Goal: Task Accomplishment & Management: Manage account settings

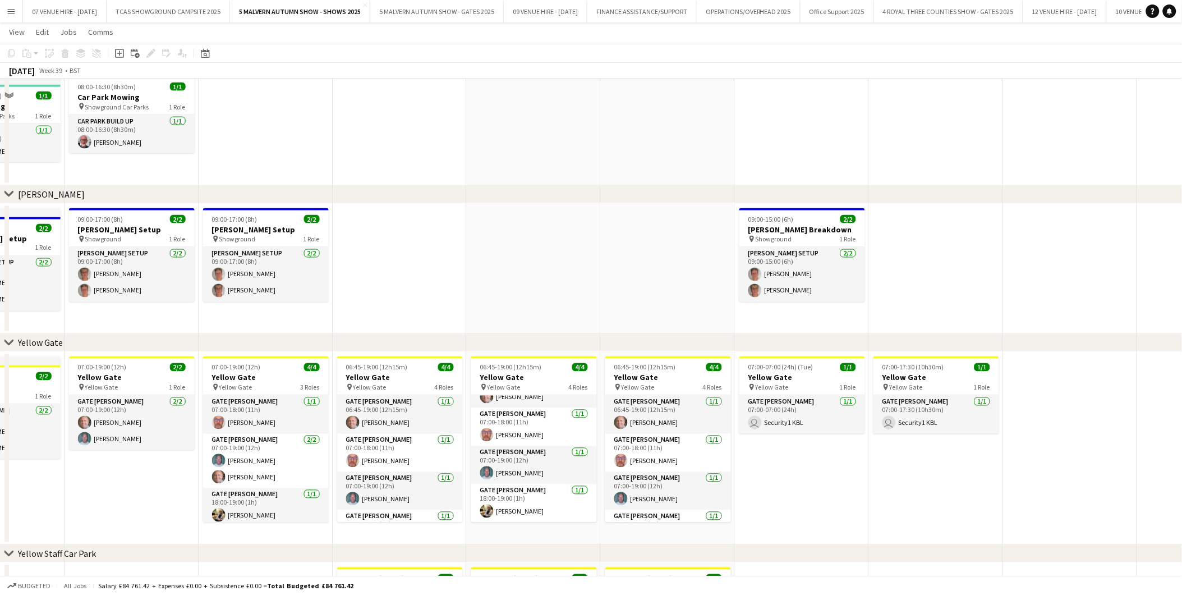
scroll to position [249, 0]
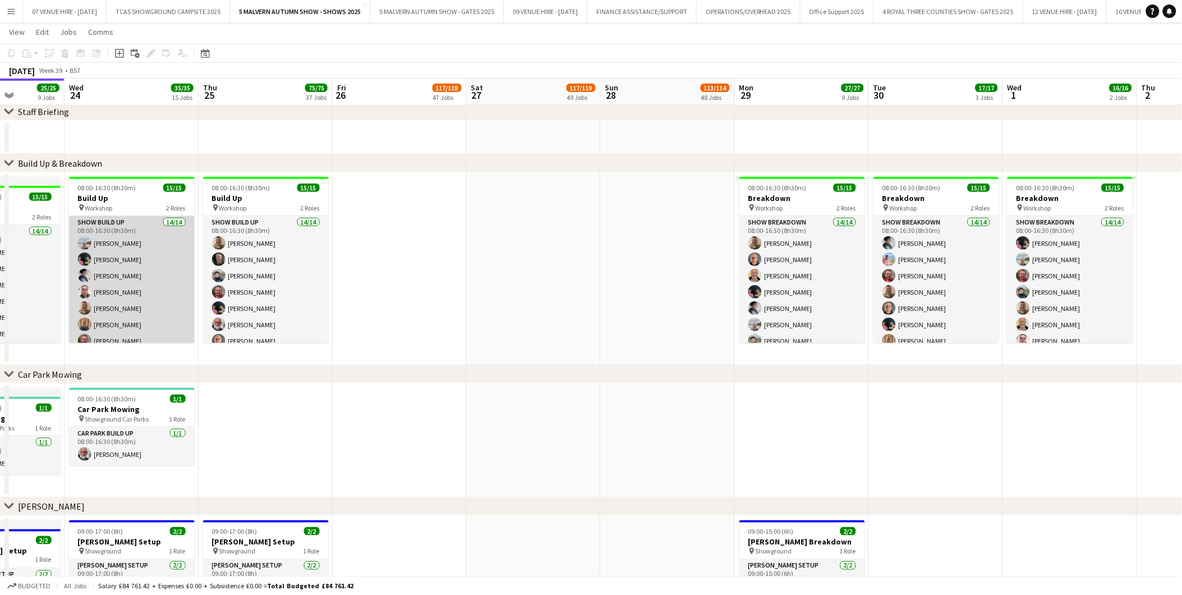
click at [107, 272] on app-card-role "Show Build Up 14/14 08:00-16:30 (8h30m) [PERSON_NAME] [PERSON_NAME] [PERSON_NAM…" at bounding box center [132, 342] width 126 height 253
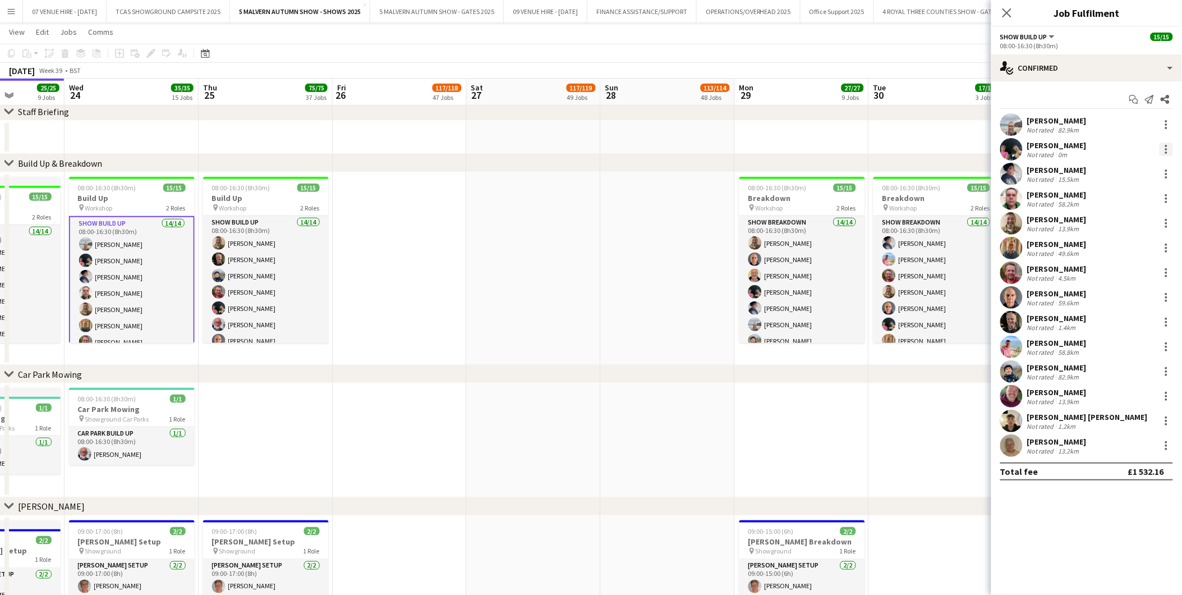
click at [1169, 143] on div at bounding box center [1166, 149] width 13 height 13
click at [1117, 278] on span "Remove" at bounding box center [1112, 278] width 34 height 10
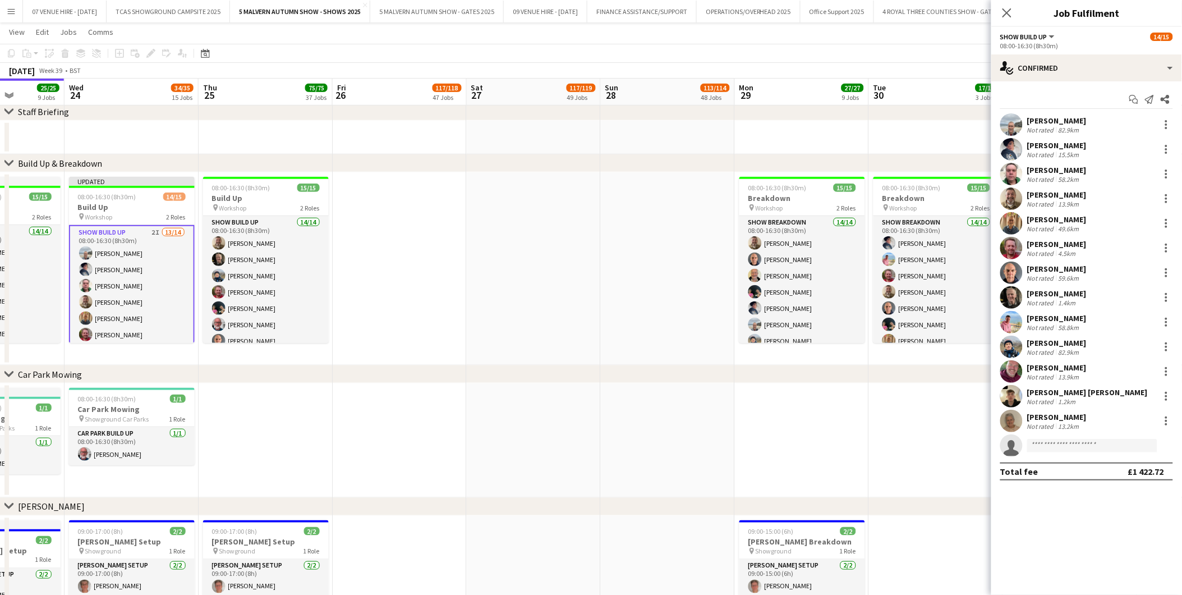
click at [648, 288] on app-date-cell at bounding box center [668, 268] width 134 height 193
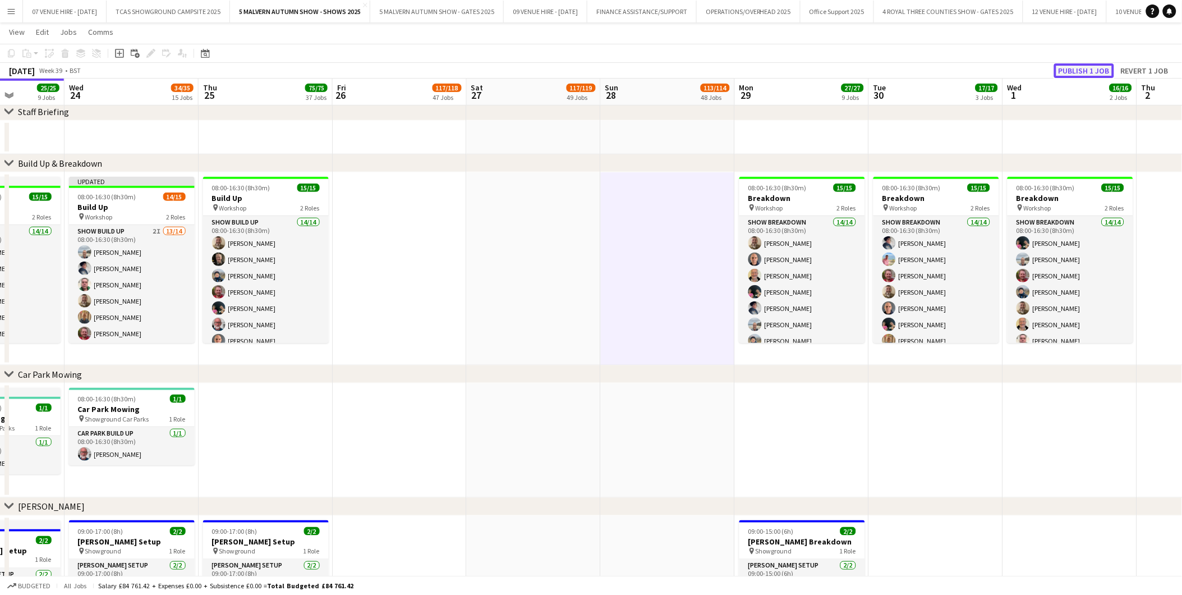
click at [1098, 66] on button "Publish 1 job" at bounding box center [1084, 70] width 60 height 15
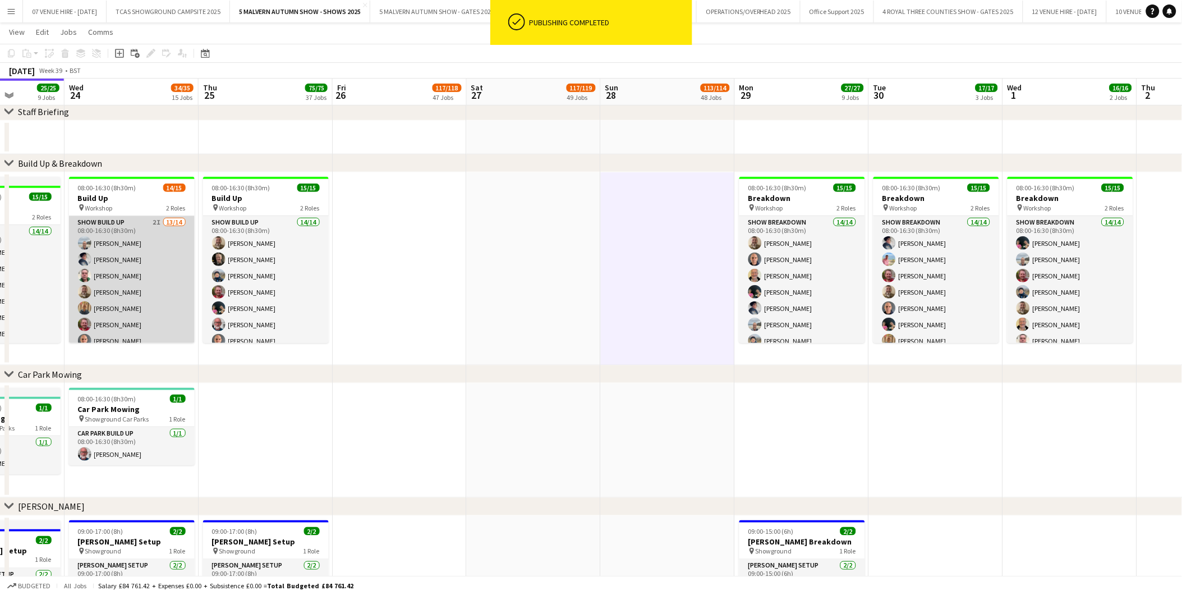
click at [118, 281] on app-card-role "Show Build Up 2I 13/14 08:00-16:30 (8h30m) [PERSON_NAME] [PERSON_NAME] [PERSON_…" at bounding box center [132, 342] width 126 height 253
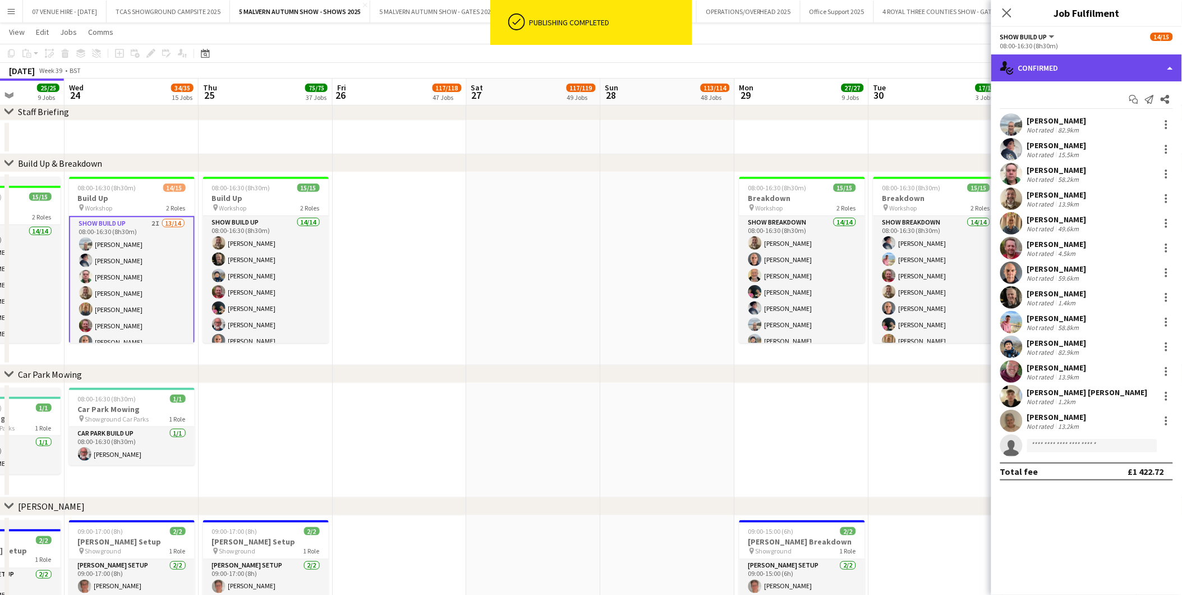
click at [1092, 64] on div "single-neutral-actions-check-2 Confirmed" at bounding box center [1087, 67] width 191 height 27
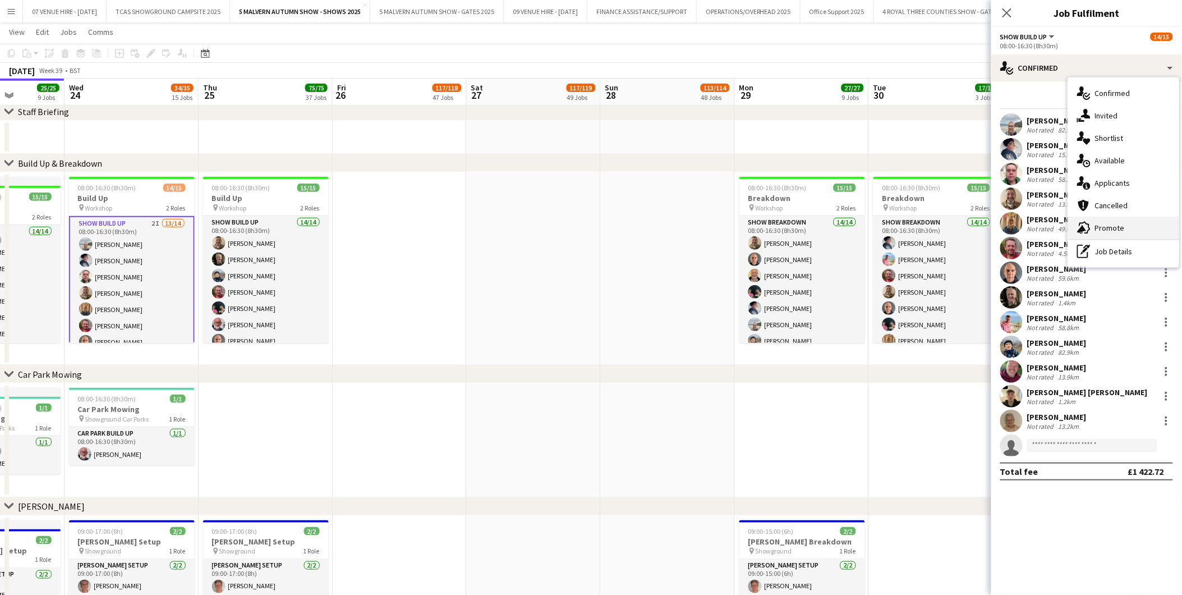
click at [1112, 227] on span "Promote" at bounding box center [1110, 228] width 30 height 10
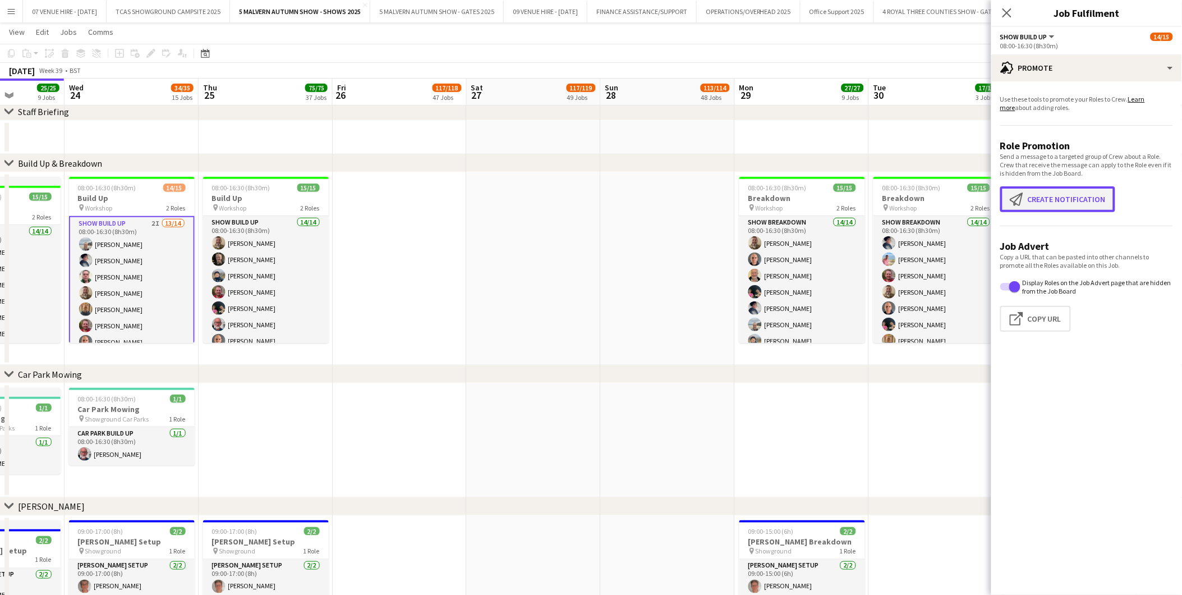
click at [1086, 196] on button "Create notification Create notification" at bounding box center [1058, 199] width 115 height 26
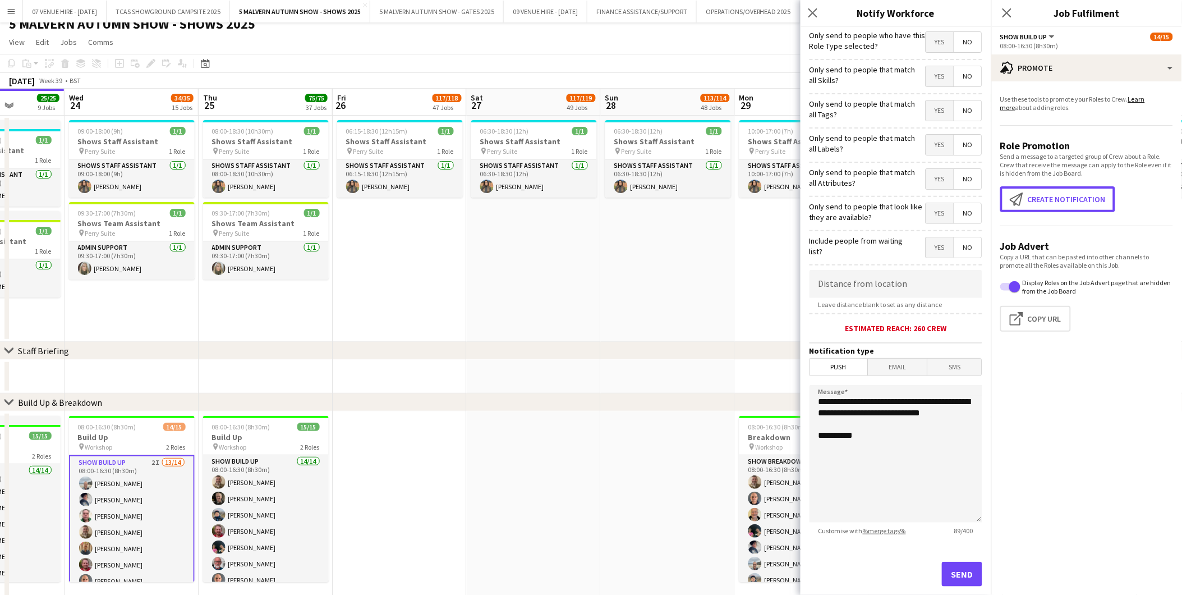
scroll to position [0, 0]
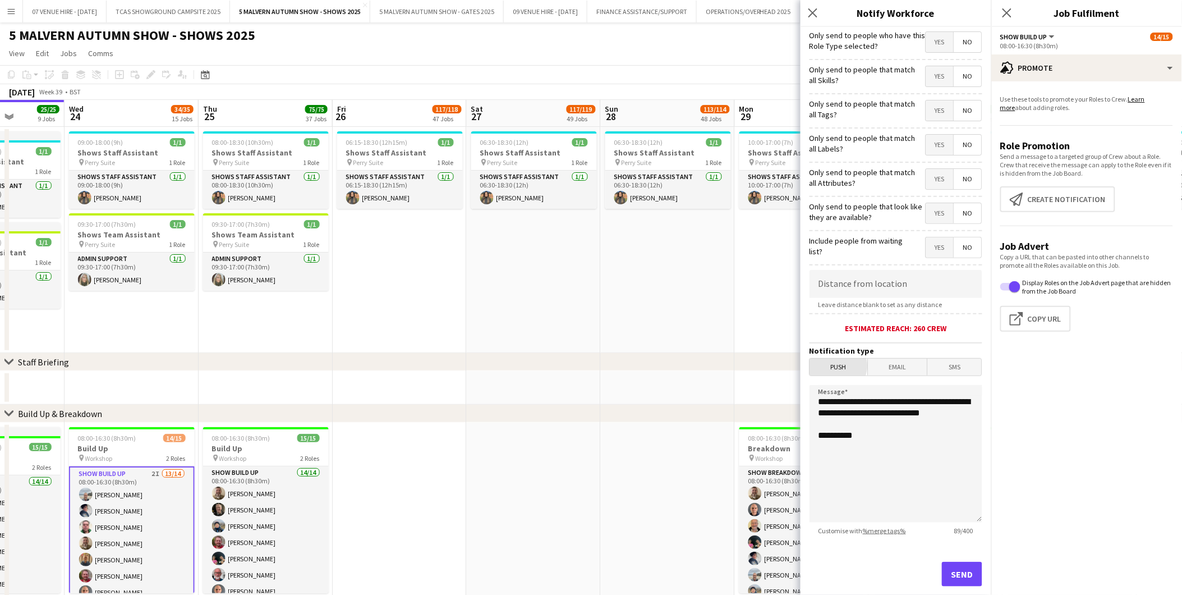
click at [839, 365] on span "Push" at bounding box center [839, 367] width 58 height 17
click at [955, 567] on button "Send" at bounding box center [962, 574] width 40 height 25
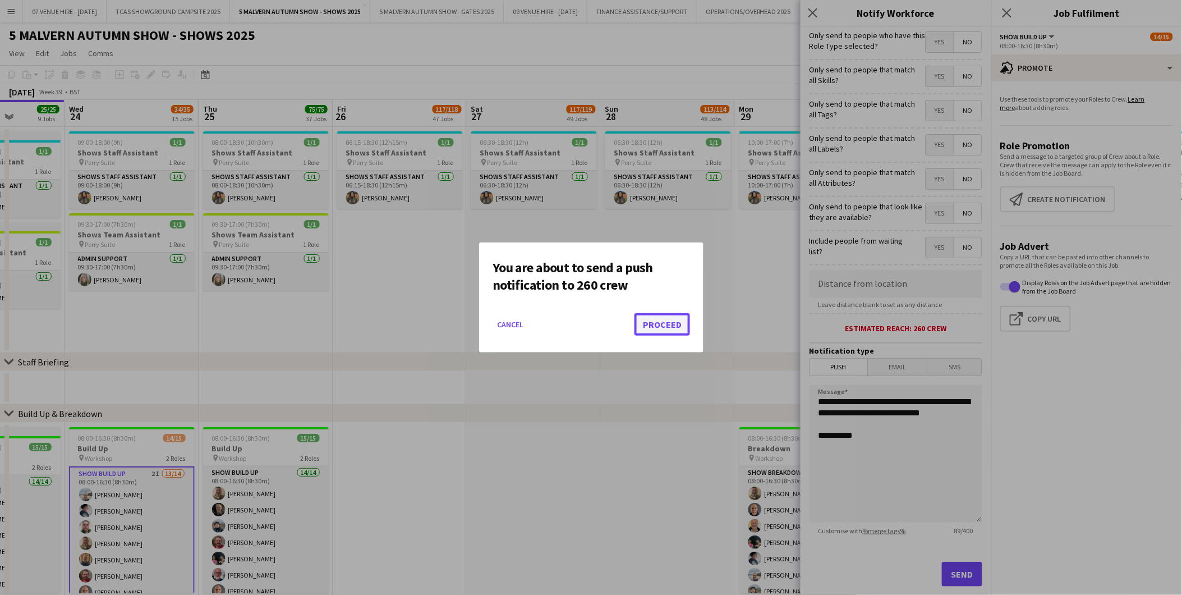
click at [683, 328] on button "Proceed" at bounding box center [663, 324] width 56 height 22
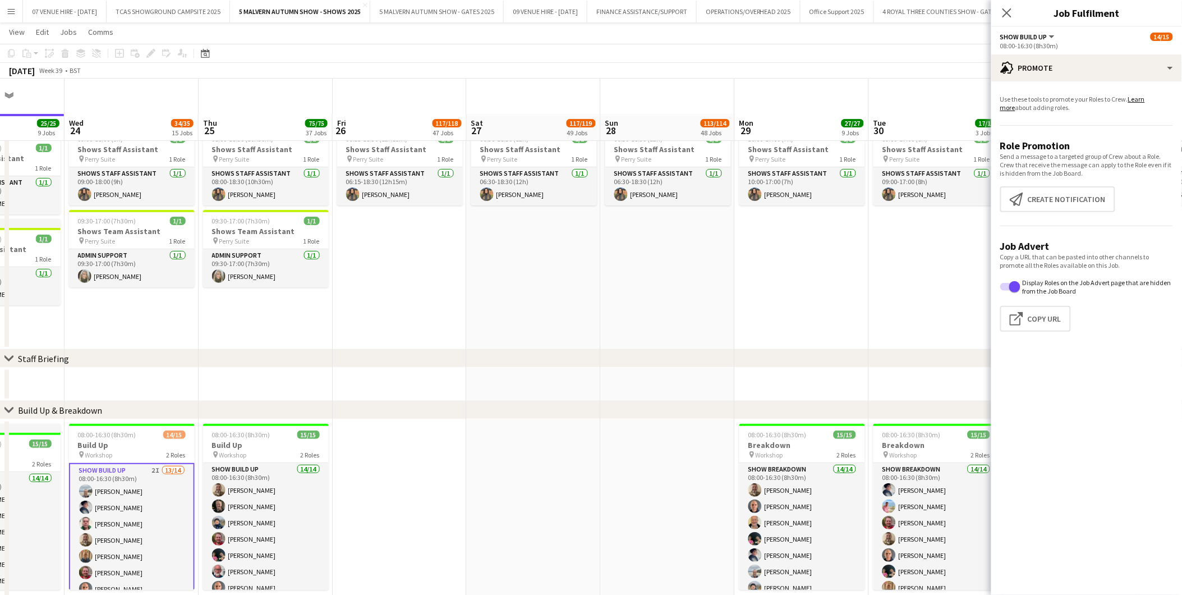
scroll to position [187, 0]
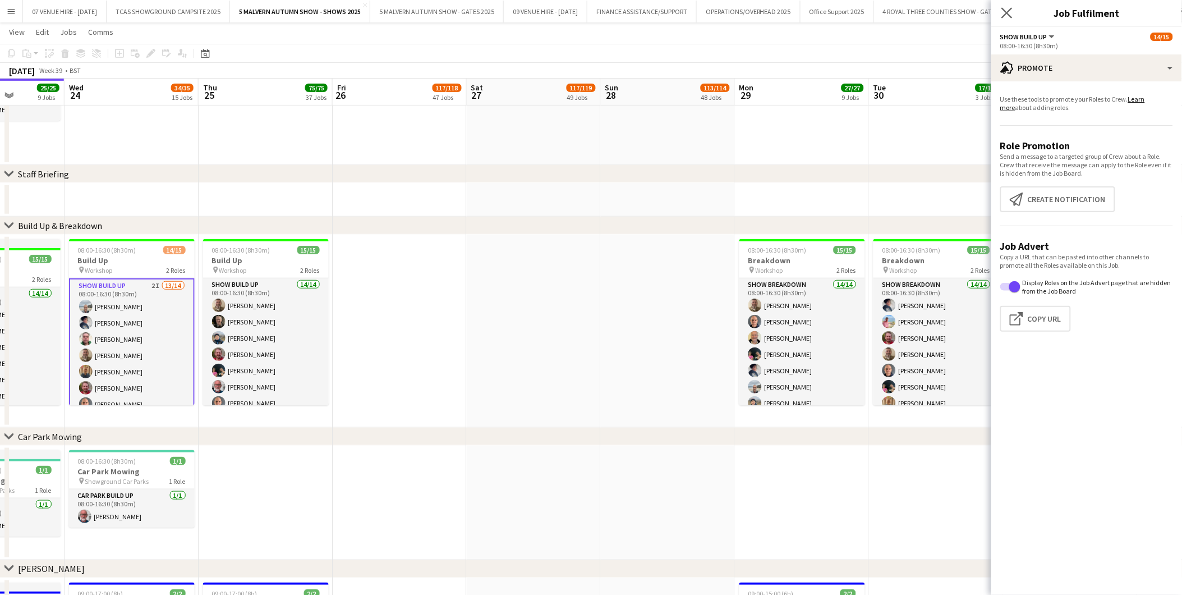
click at [1012, 11] on icon "Close pop-in" at bounding box center [1007, 12] width 11 height 11
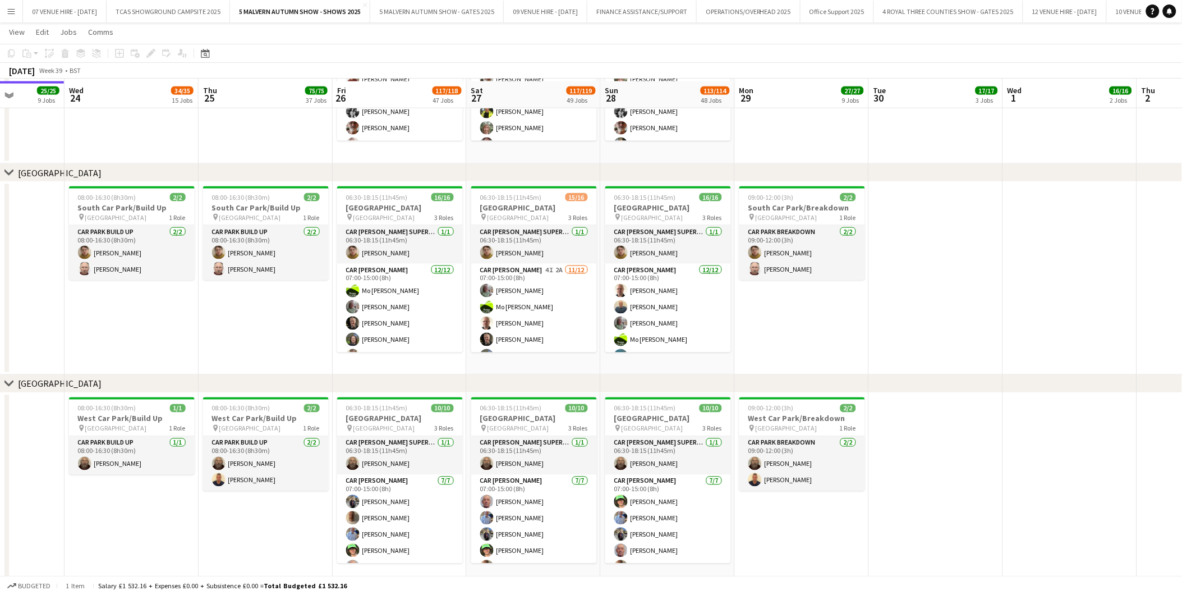
scroll to position [6609, 0]
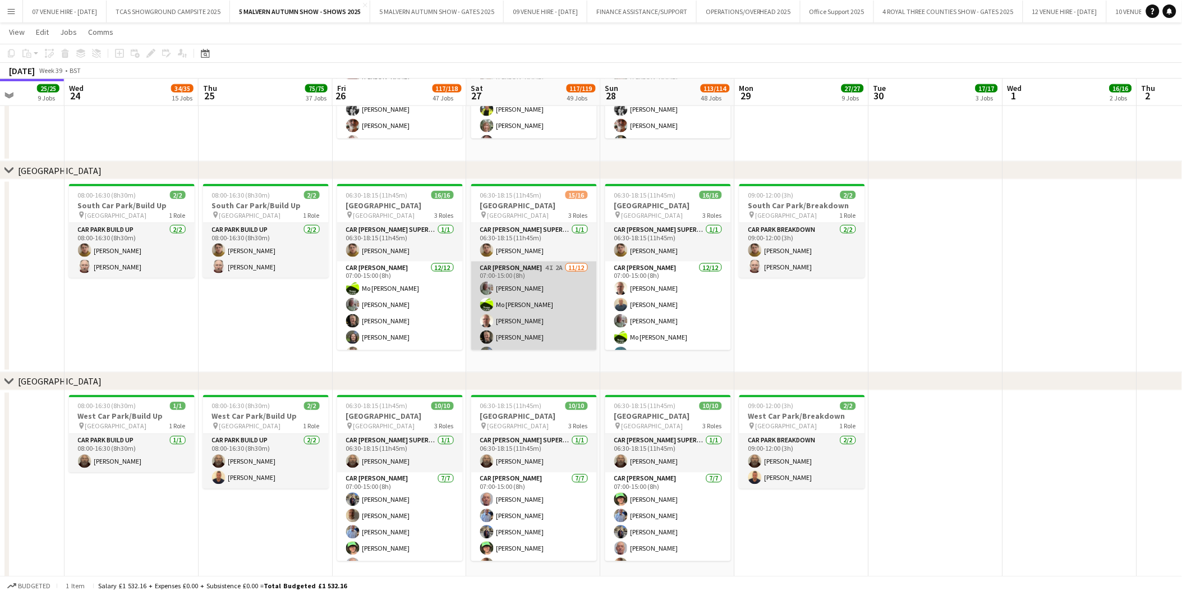
click at [551, 298] on app-card-role "Car [PERSON_NAME] 4I 2A [DATE] 07:00-15:00 (8h) [PERSON_NAME] [PERSON_NAME]-[PE…" at bounding box center [534, 370] width 126 height 217
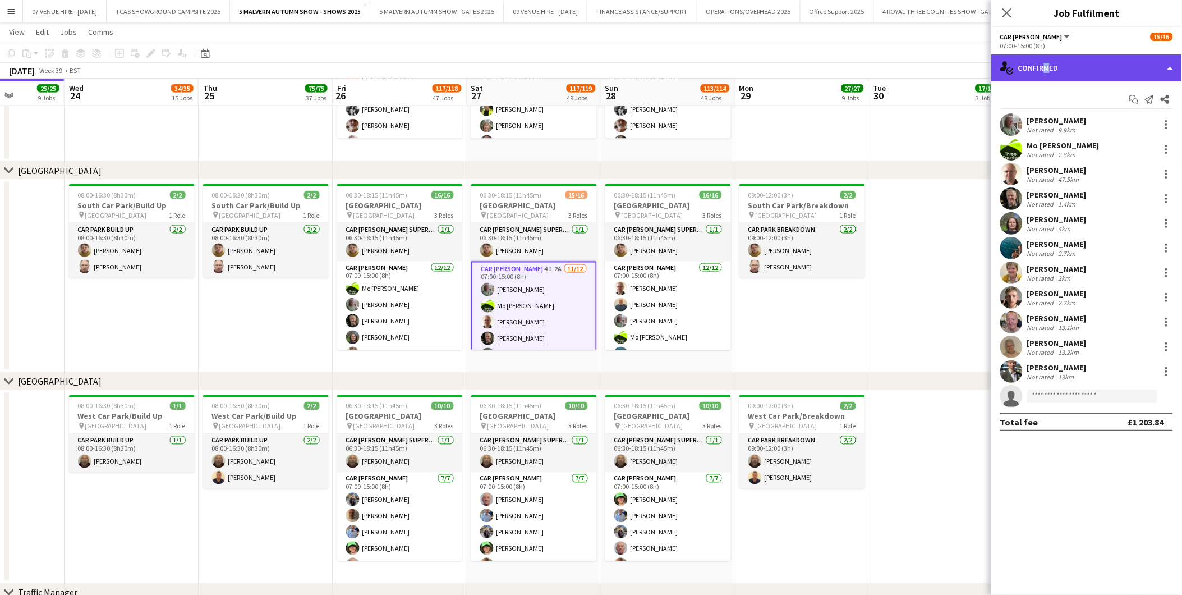
drag, startPoint x: 1042, startPoint y: 66, endPoint x: 1047, endPoint y: 69, distance: 6.3
click at [1047, 67] on div "single-neutral-actions-check-2 Confirmed" at bounding box center [1087, 67] width 191 height 27
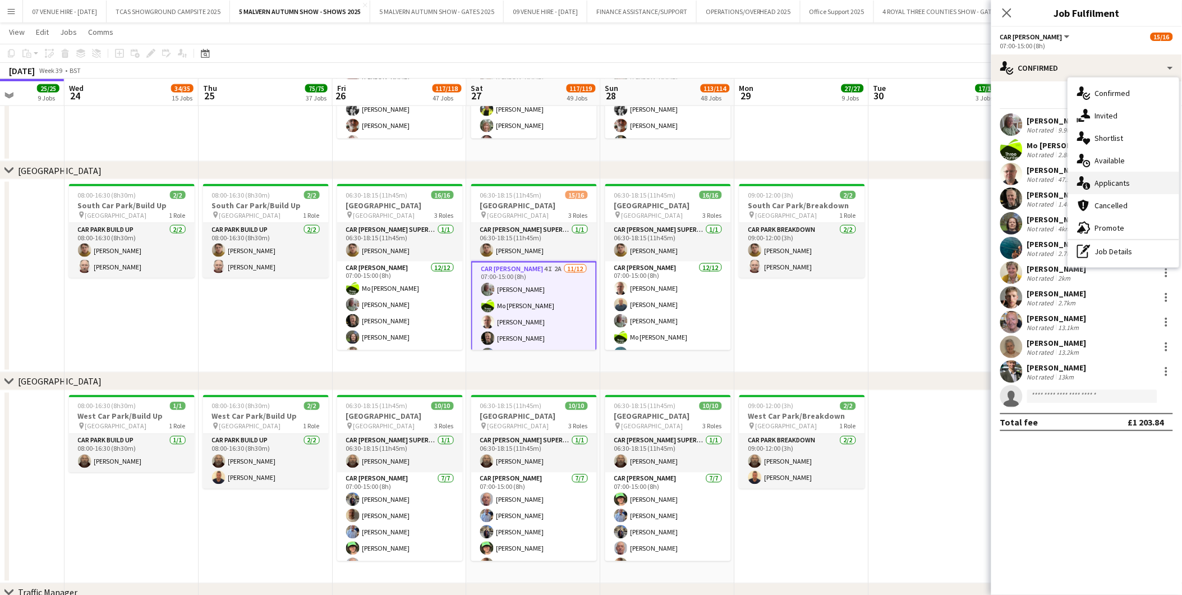
click at [1121, 178] on span "Applicants" at bounding box center [1112, 183] width 35 height 10
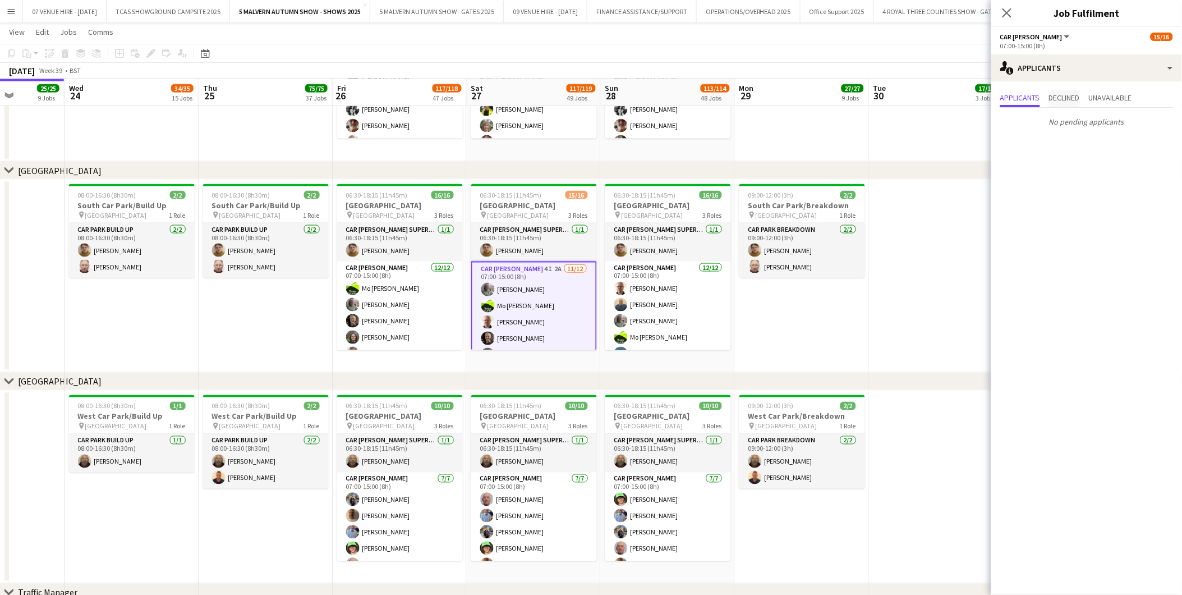
click at [1066, 103] on span "Declined" at bounding box center [1064, 98] width 31 height 17
click at [1107, 101] on span "Unavailable" at bounding box center [1110, 98] width 43 height 8
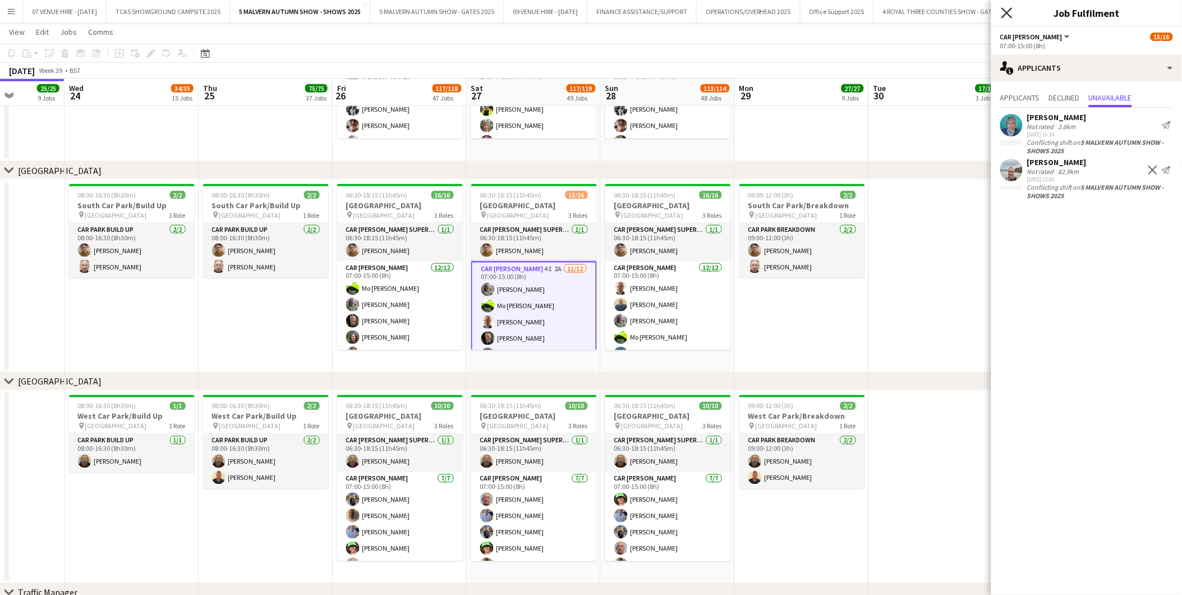
click at [1005, 12] on icon "Close pop-in" at bounding box center [1007, 12] width 11 height 11
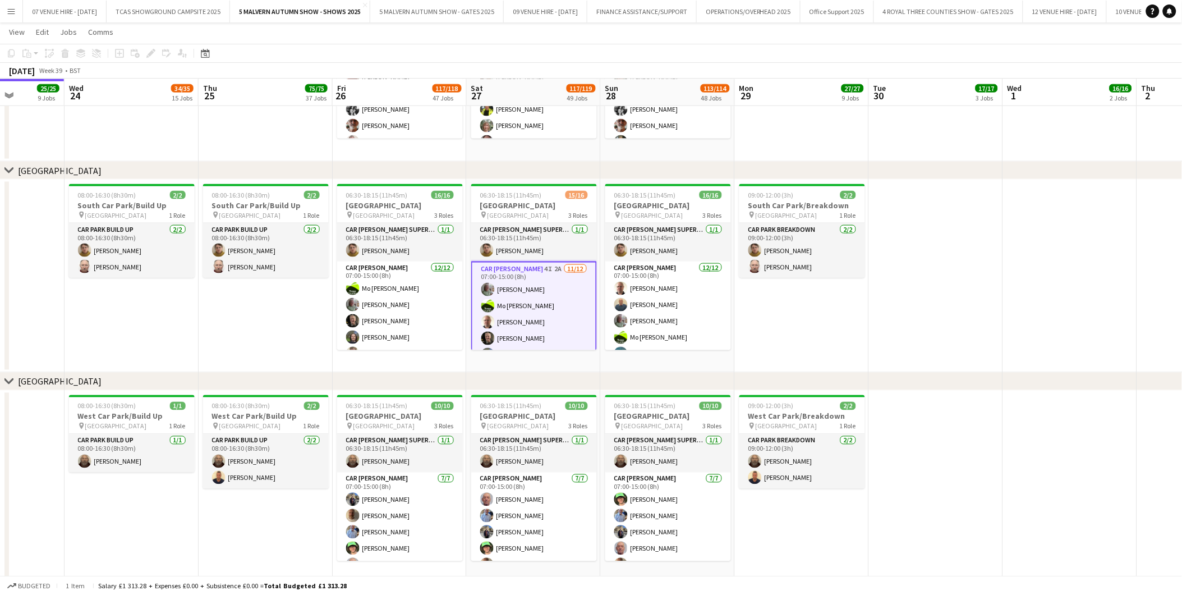
click at [910, 244] on app-date-cell at bounding box center [936, 276] width 134 height 193
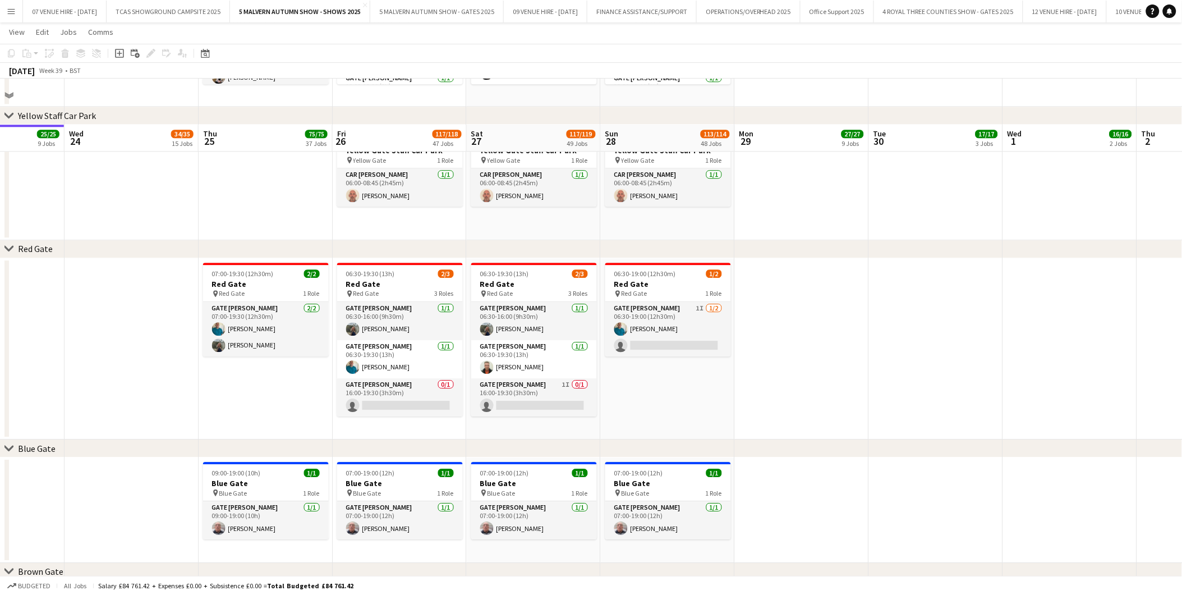
scroll to position [1060, 0]
